Goal: Navigation & Orientation: Go to known website

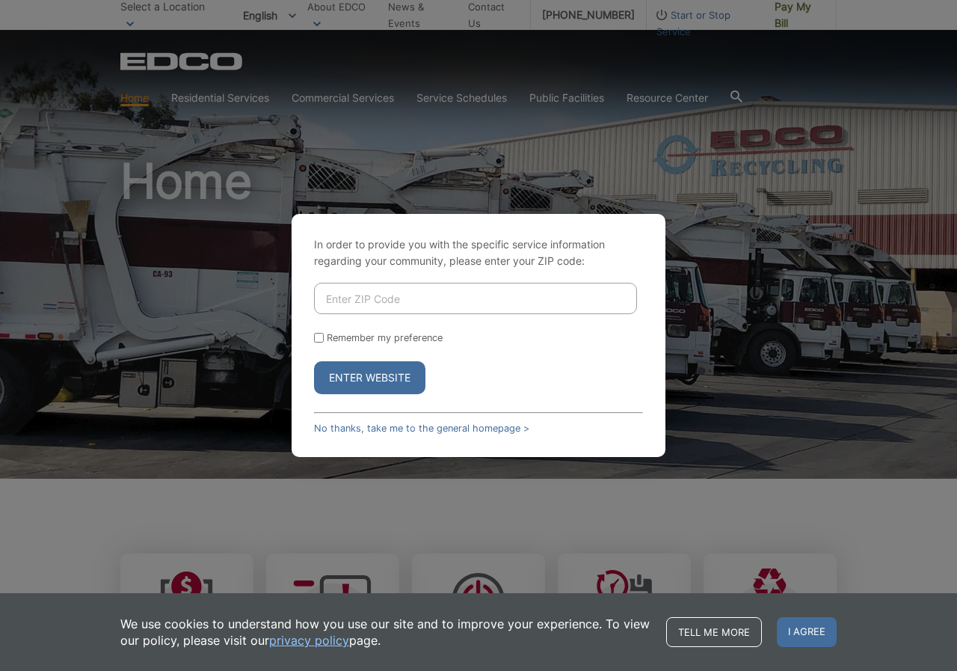
click at [654, 165] on div "In order to provide you with the specific service information regarding your co…" at bounding box center [478, 335] width 957 height 671
click at [318, 335] on input "Remember my preference" at bounding box center [319, 338] width 10 height 10
checkbox input "true"
click at [349, 291] on input "Enter ZIP Code" at bounding box center [475, 298] width 323 height 31
click at [396, 430] on link "No thanks, take me to the general homepage >" at bounding box center [421, 427] width 215 height 11
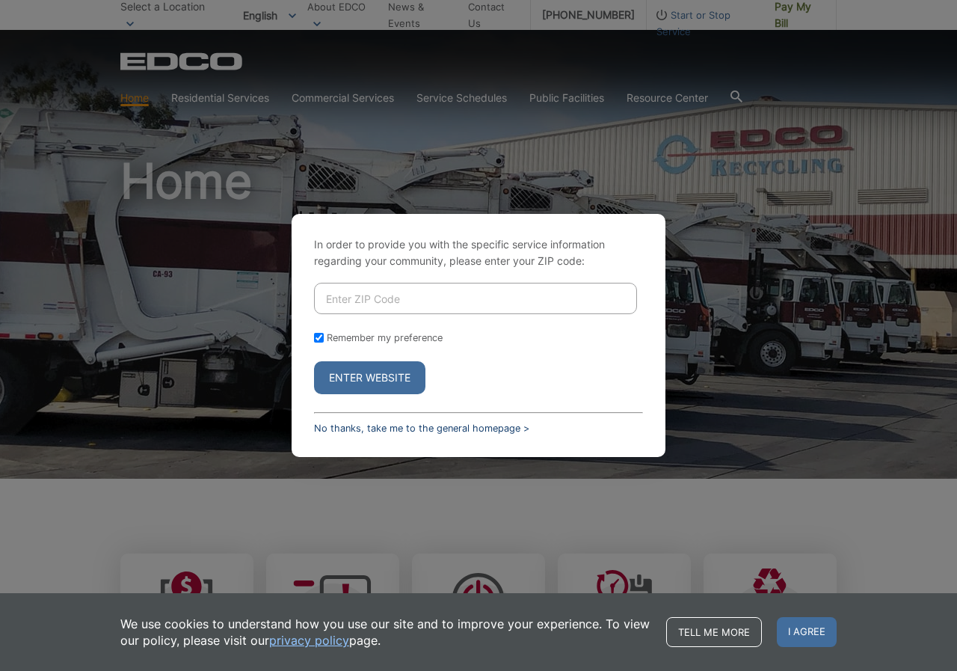
click at [337, 427] on link "No thanks, take me to the general homepage >" at bounding box center [421, 427] width 215 height 11
